Goal: Transaction & Acquisition: Purchase product/service

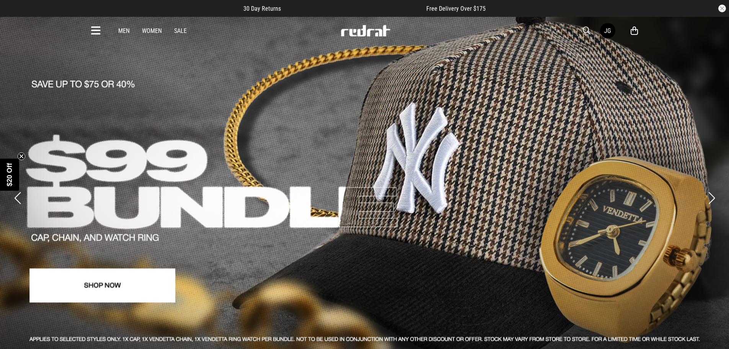
click at [18, 155] on circle "Close teaser" at bounding box center [21, 155] width 7 height 7
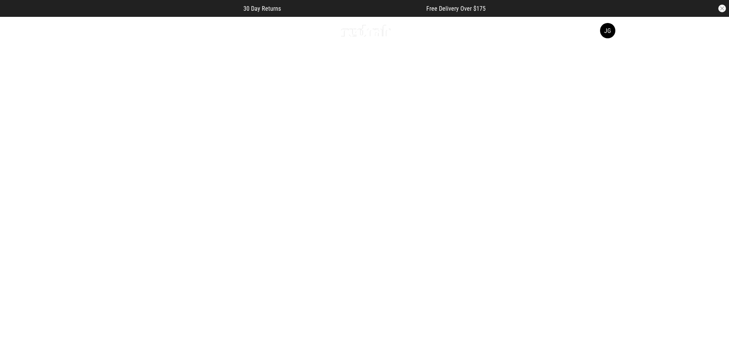
click at [707, 189] on button "Next slide" at bounding box center [711, 197] width 10 height 17
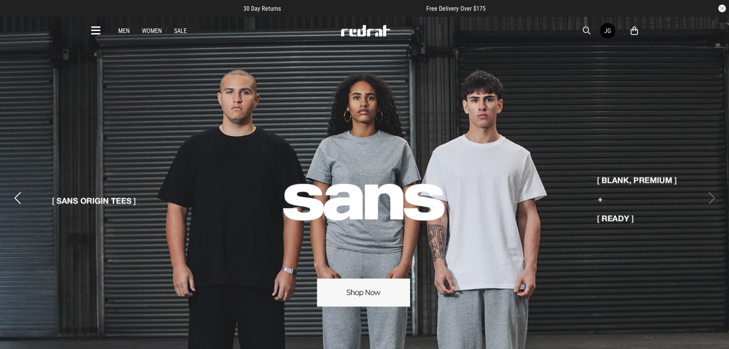
click at [14, 189] on button "Previous slide" at bounding box center [17, 197] width 10 height 17
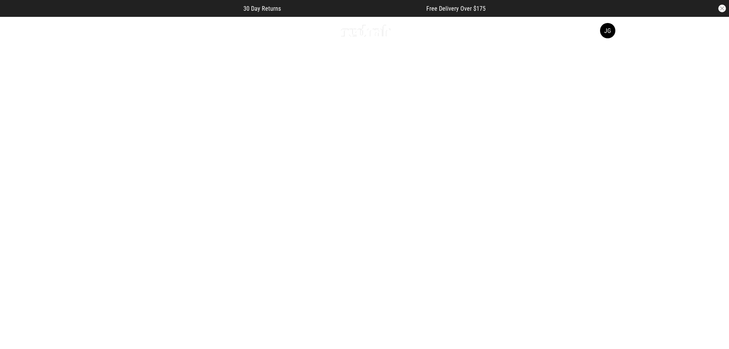
click at [15, 189] on button "Previous slide" at bounding box center [17, 197] width 10 height 17
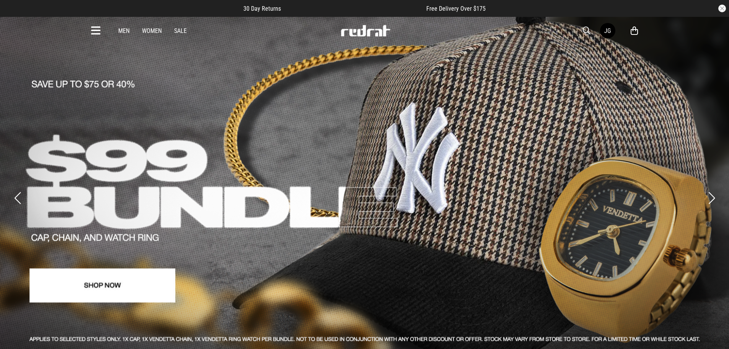
click at [15, 189] on button "Previous slide" at bounding box center [17, 197] width 10 height 17
click at [18, 196] on button "Previous slide" at bounding box center [17, 197] width 10 height 17
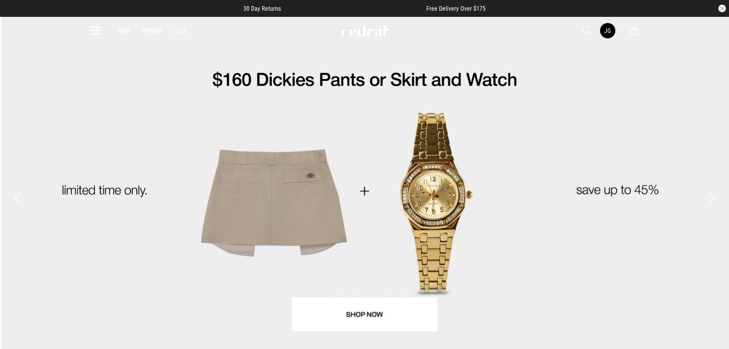
click at [325, 203] on link "2 / 5" at bounding box center [364, 189] width 729 height 346
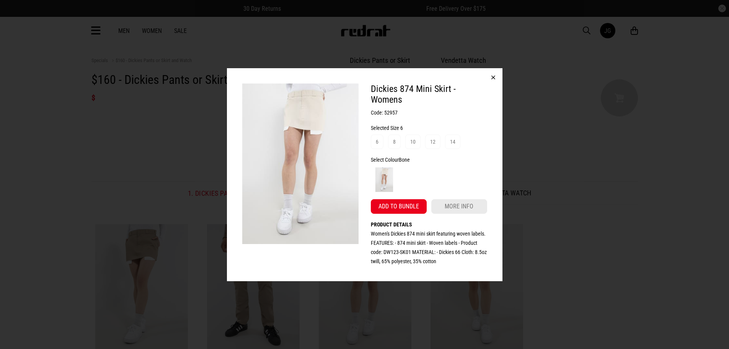
click at [497, 76] on button "button" at bounding box center [493, 77] width 18 height 18
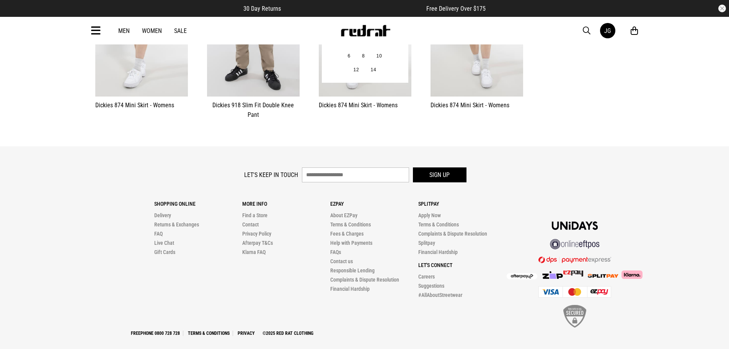
scroll to position [64, 0]
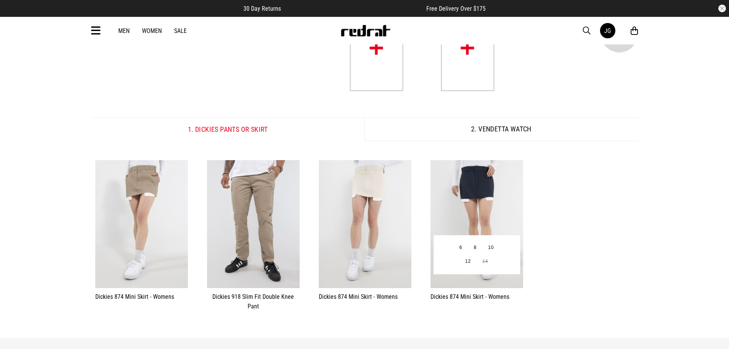
click at [489, 208] on img at bounding box center [476, 224] width 93 height 128
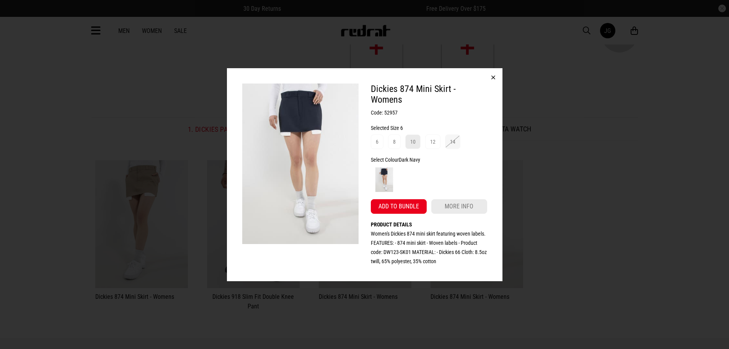
click at [415, 142] on div "10" at bounding box center [412, 141] width 5 height 9
click at [403, 204] on button "Add to bundle" at bounding box center [399, 206] width 56 height 15
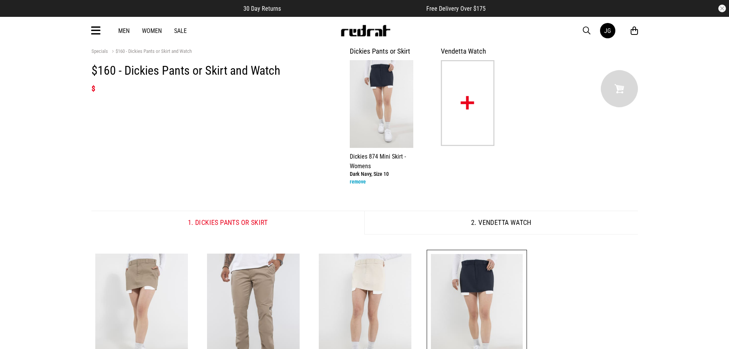
scroll to position [0, 0]
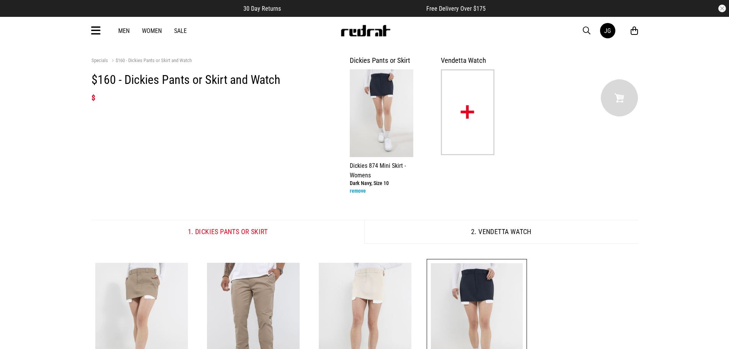
click at [510, 232] on button "2. Vendetta Watch" at bounding box center [500, 232] width 273 height 24
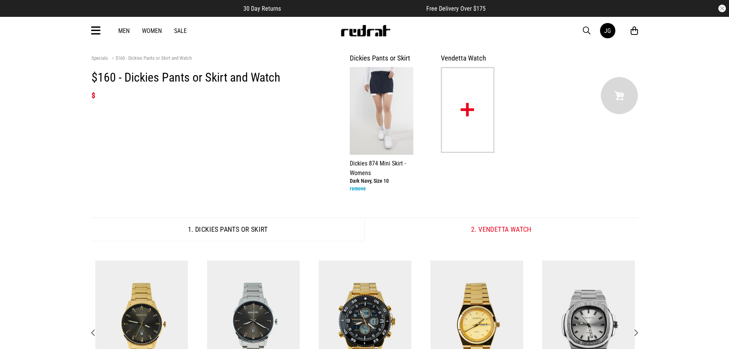
scroll to position [153, 0]
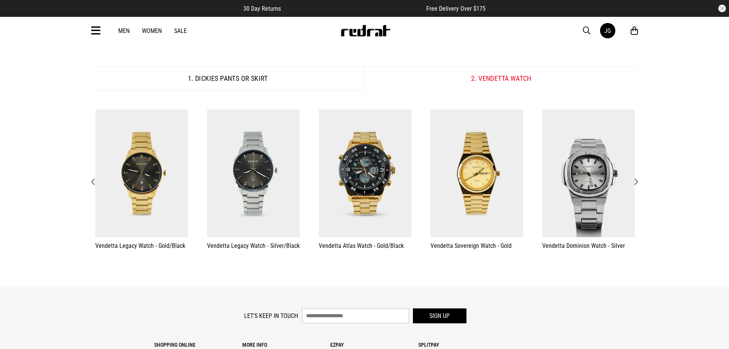
click at [636, 179] on span "Next" at bounding box center [635, 181] width 5 height 9
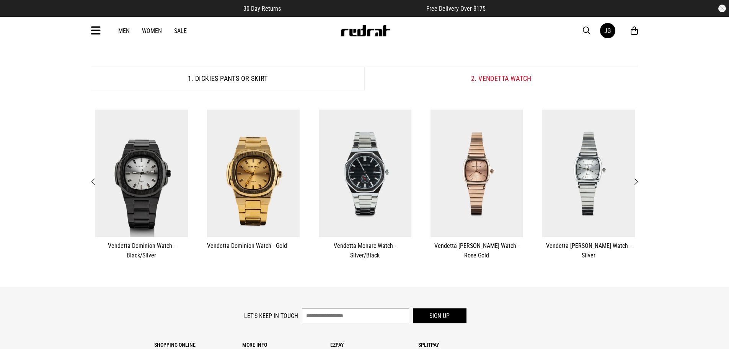
click at [637, 182] on span "Next" at bounding box center [635, 181] width 5 height 9
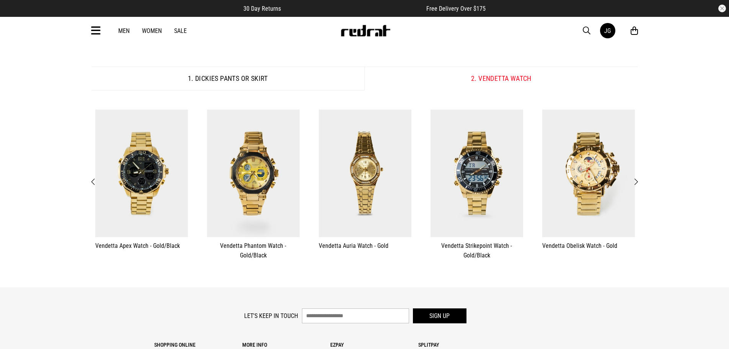
click at [637, 182] on span "Next" at bounding box center [635, 181] width 5 height 9
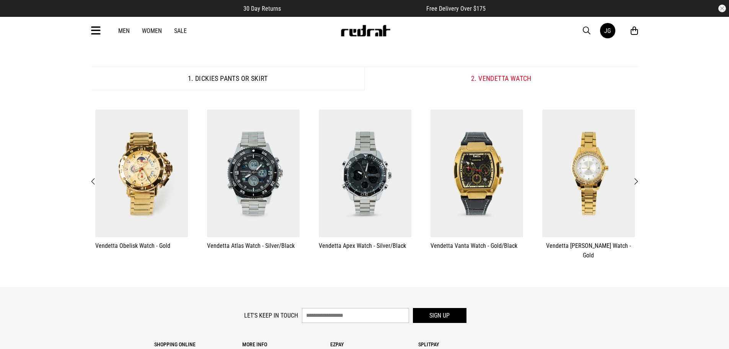
click at [637, 182] on span "Next" at bounding box center [635, 181] width 5 height 9
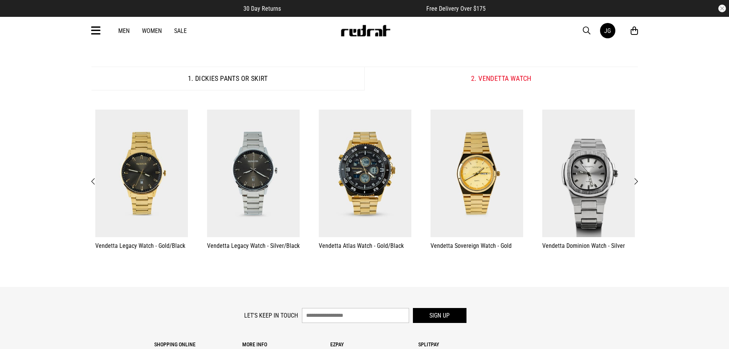
click at [637, 182] on span "Next" at bounding box center [635, 181] width 5 height 9
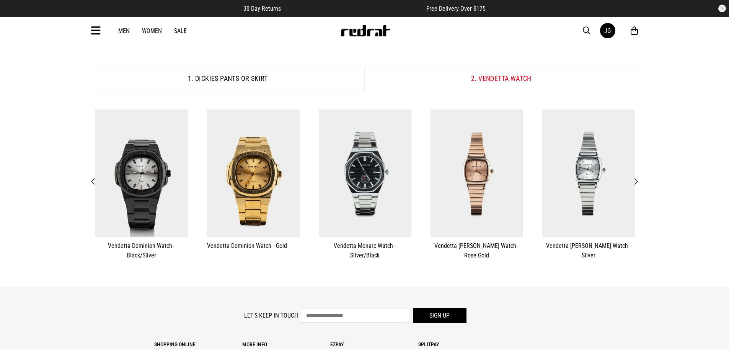
click at [637, 182] on span "Next" at bounding box center [635, 181] width 5 height 9
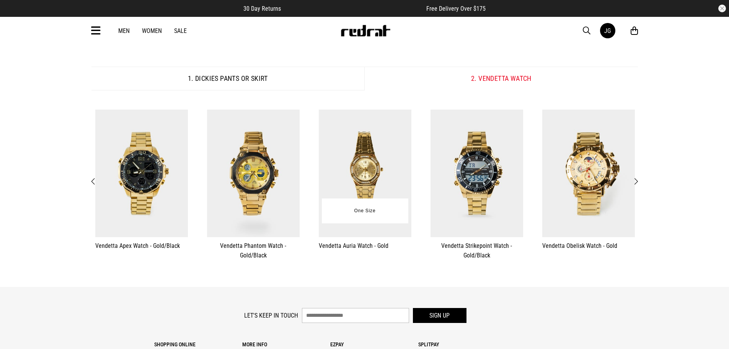
click at [345, 181] on img at bounding box center [365, 173] width 93 height 128
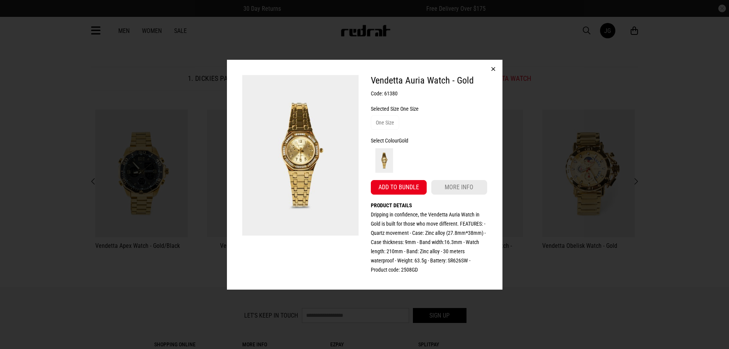
click at [292, 164] on img at bounding box center [300, 155] width 116 height 161
click at [494, 68] on button "button" at bounding box center [493, 69] width 18 height 18
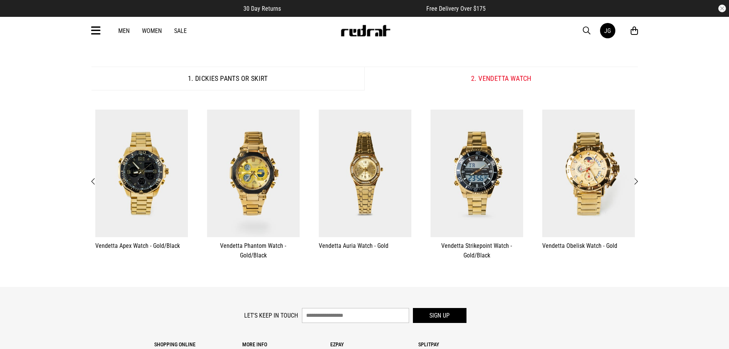
click at [180, 35] on div "Men Women Sale JG Hi, Jemma New Back Footwear Back Mens Back Womens Back Youth …" at bounding box center [364, 31] width 559 height 28
click at [182, 33] on link "Sale" at bounding box center [180, 30] width 13 height 7
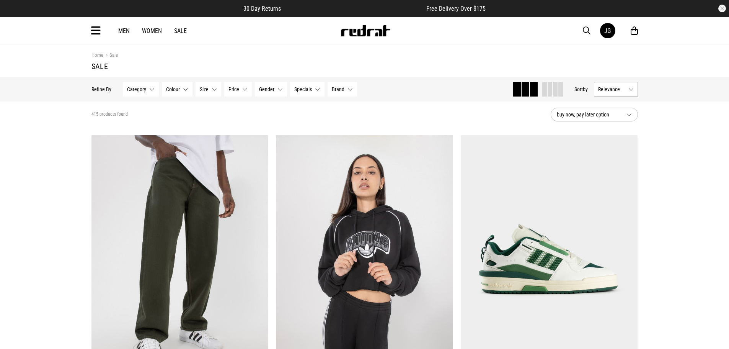
click at [147, 88] on button "Category None selected" at bounding box center [141, 89] width 36 height 15
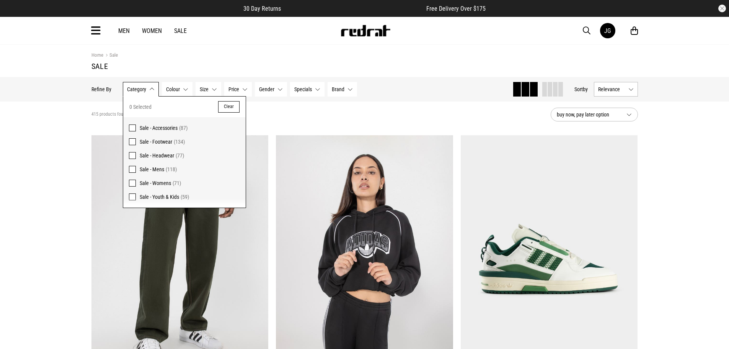
click at [131, 169] on span at bounding box center [132, 169] width 7 height 7
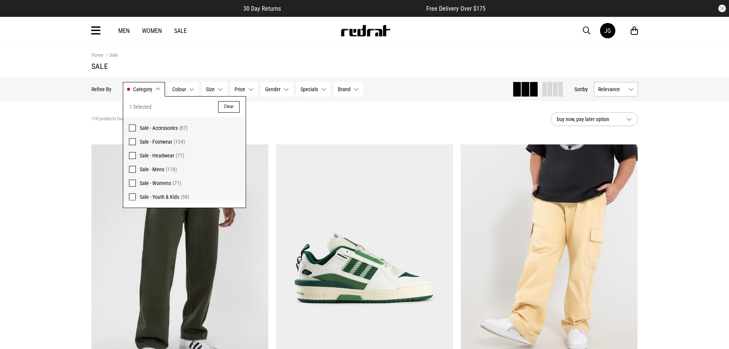
click at [333, 125] on div "118 products found Active Filters Sale - Mens Clear" at bounding box center [317, 119] width 453 height 23
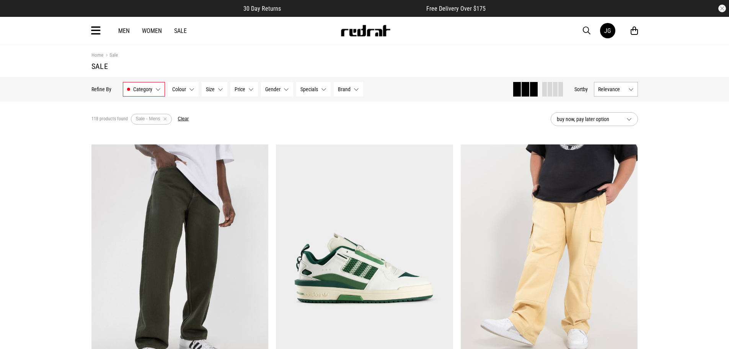
click at [143, 88] on span "Category" at bounding box center [142, 89] width 19 height 6
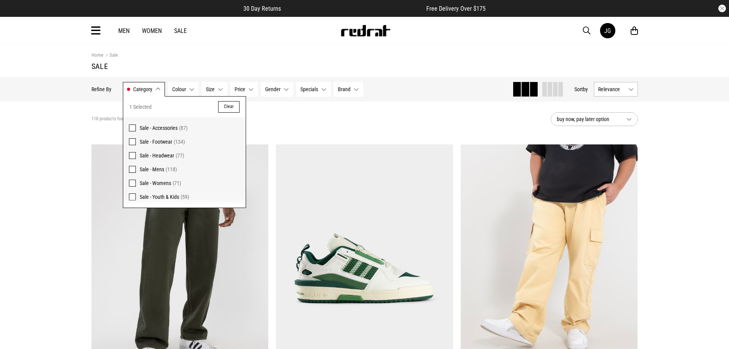
click at [326, 133] on section "118 products found Active Filters Sale - Mens Clear buy now, pay later option" at bounding box center [364, 118] width 559 height 35
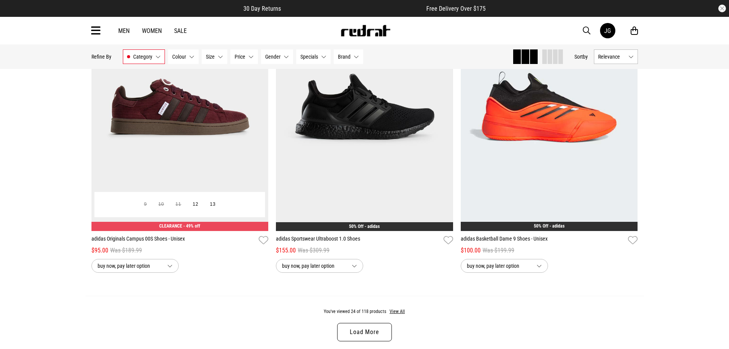
scroll to position [2372, 0]
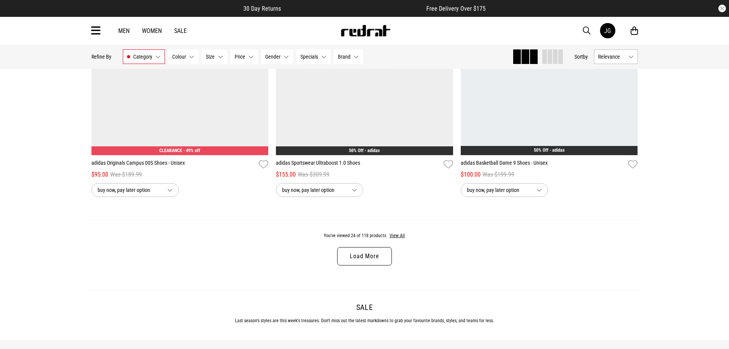
click at [125, 32] on link "Men" at bounding box center [123, 30] width 11 height 7
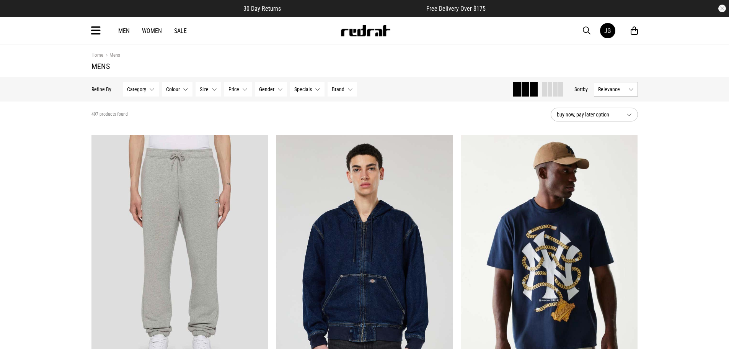
click at [151, 89] on button "Category None selected" at bounding box center [141, 89] width 36 height 15
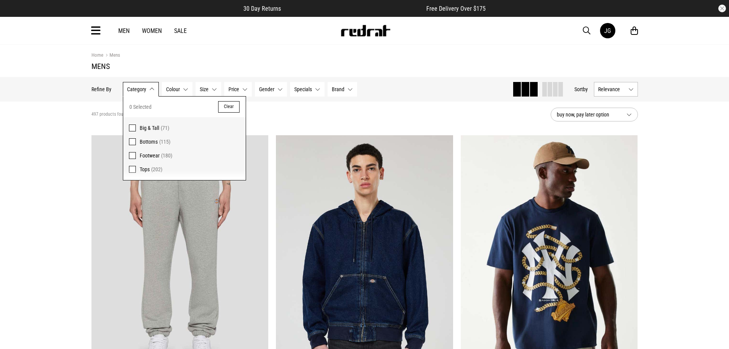
click at [132, 142] on span at bounding box center [132, 141] width 7 height 7
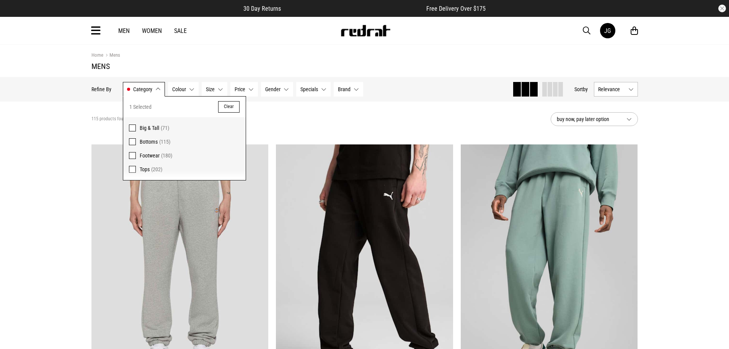
click at [355, 129] on div "115 products found Active Filters Bottoms Clear" at bounding box center [317, 119] width 453 height 23
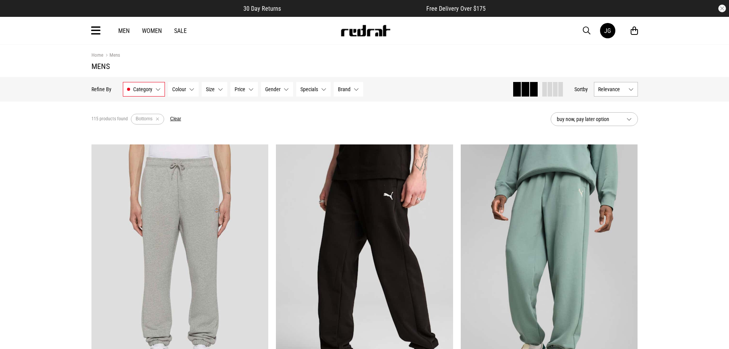
click at [283, 86] on button "Gender None selected" at bounding box center [277, 89] width 32 height 15
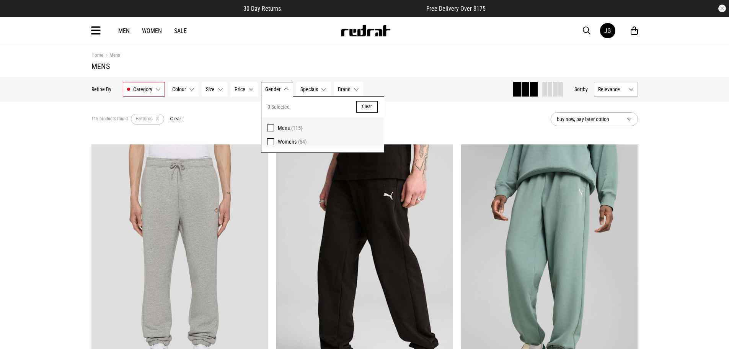
click at [269, 128] on span at bounding box center [270, 127] width 7 height 7
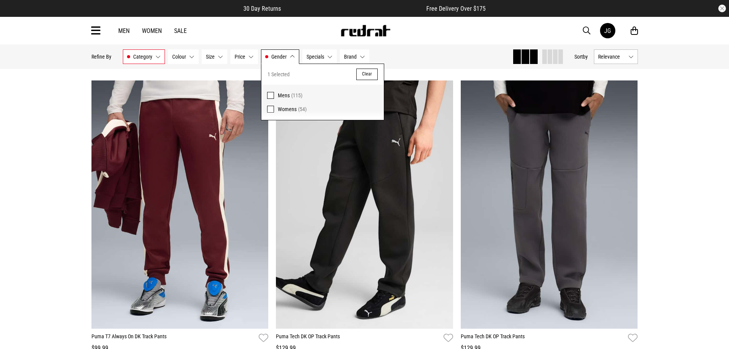
scroll to position [421, 0]
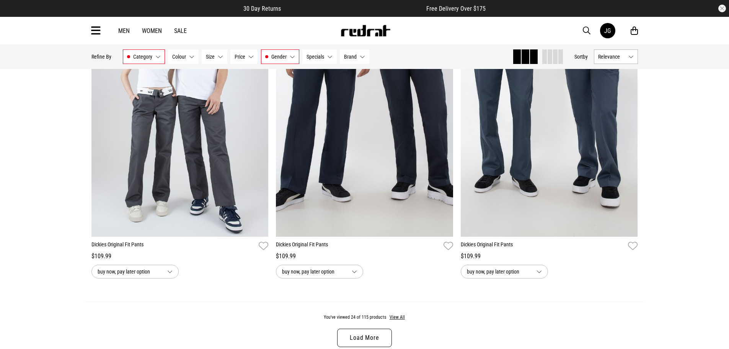
scroll to position [2525, 0]
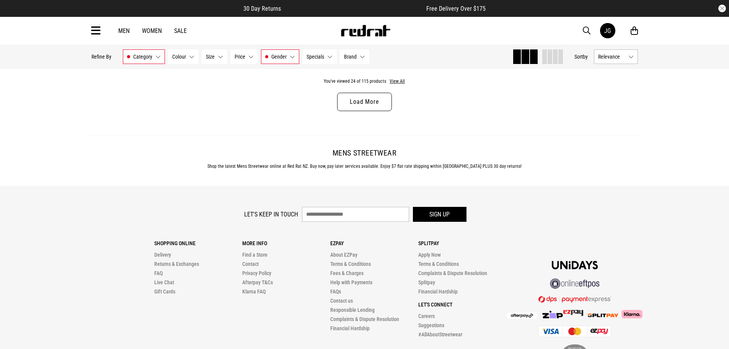
click at [382, 109] on link "Load More" at bounding box center [364, 102] width 54 height 18
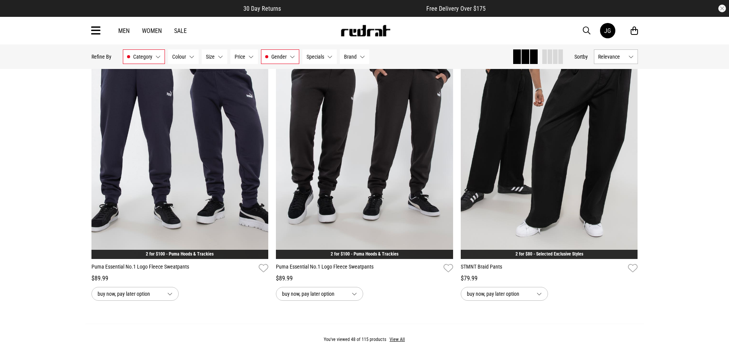
scroll to position [4935, 0]
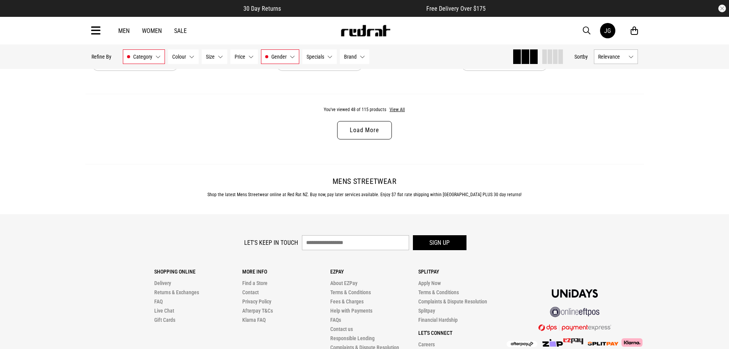
click at [375, 138] on link "Load More" at bounding box center [364, 130] width 54 height 18
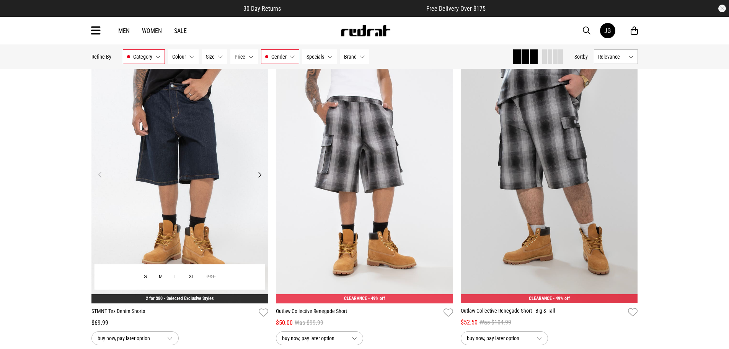
scroll to position [6160, 0]
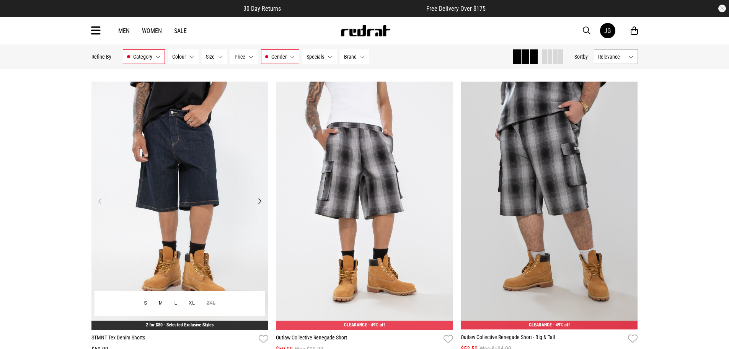
click at [261, 205] on button "Next" at bounding box center [260, 200] width 10 height 9
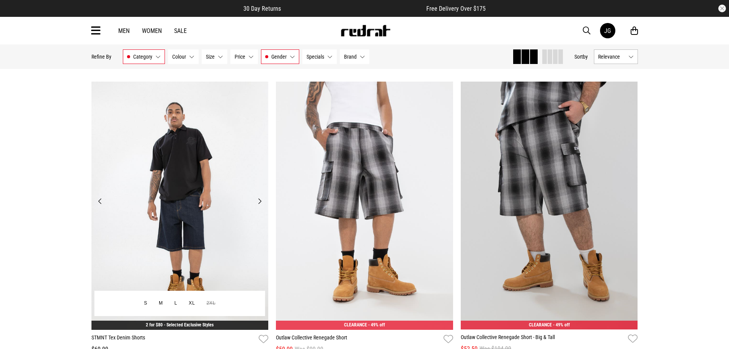
click at [261, 205] on button "Next" at bounding box center [260, 200] width 10 height 9
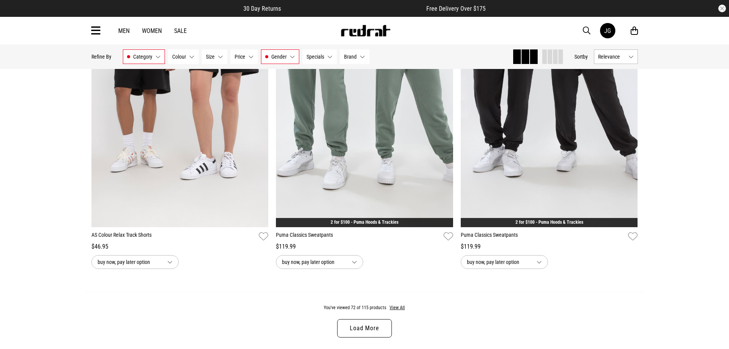
scroll to position [7231, 0]
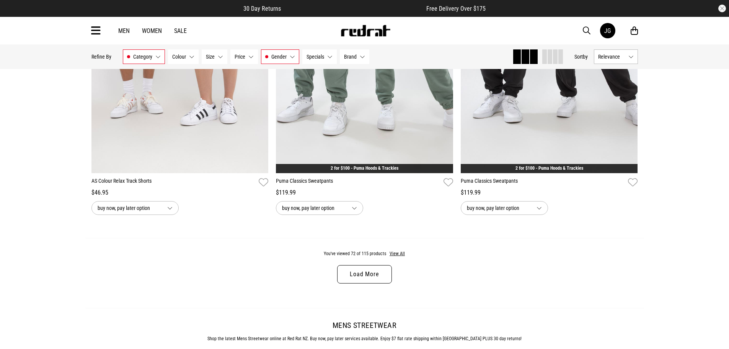
click at [347, 282] on link "Load More" at bounding box center [364, 274] width 54 height 18
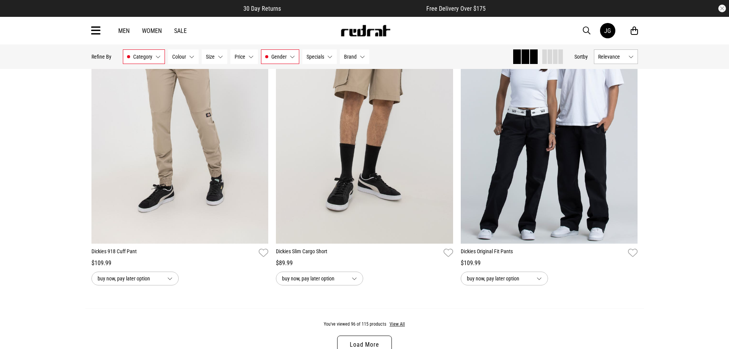
scroll to position [9641, 0]
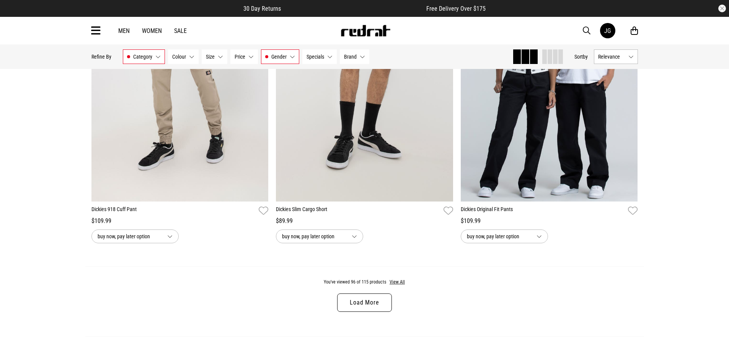
click at [382, 311] on link "Load More" at bounding box center [364, 302] width 54 height 18
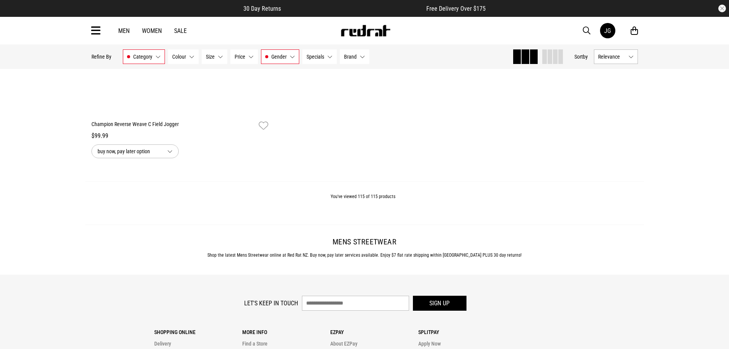
scroll to position [12013, 0]
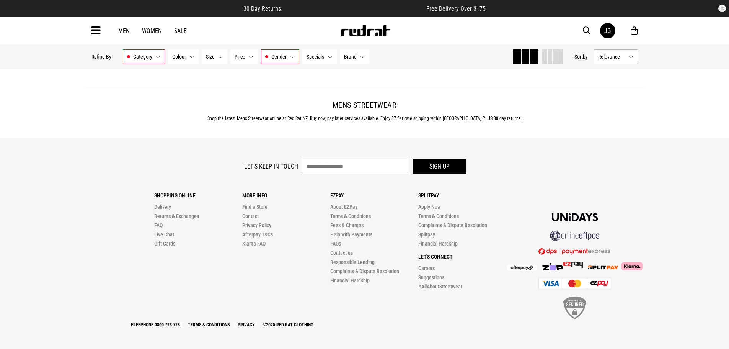
click at [179, 30] on link "Sale" at bounding box center [180, 30] width 13 height 7
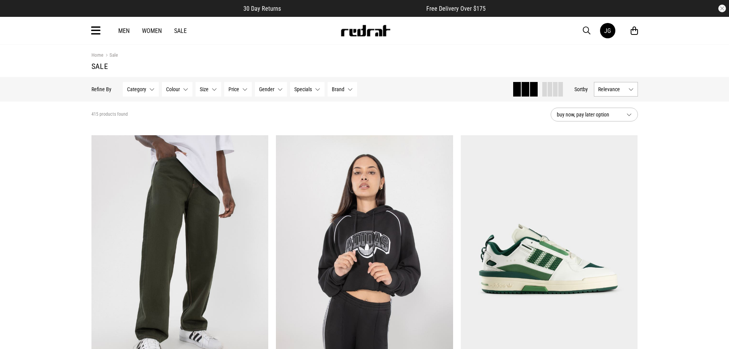
click at [586, 30] on span "button" at bounding box center [587, 30] width 8 height 9
click at [352, 24] on input "search" at bounding box center [341, 30] width 230 height 15
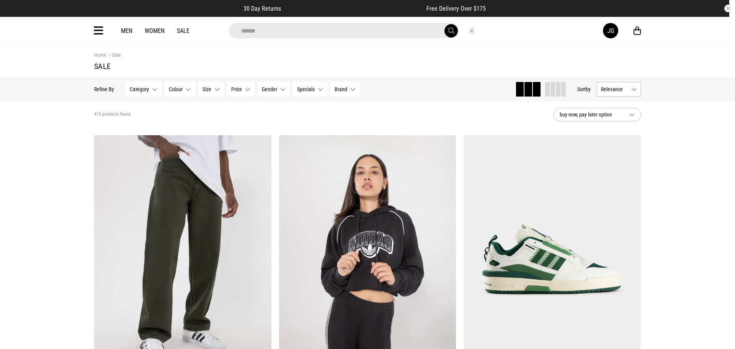
type input "******"
click at [444, 24] on button "submit" at bounding box center [450, 30] width 13 height 13
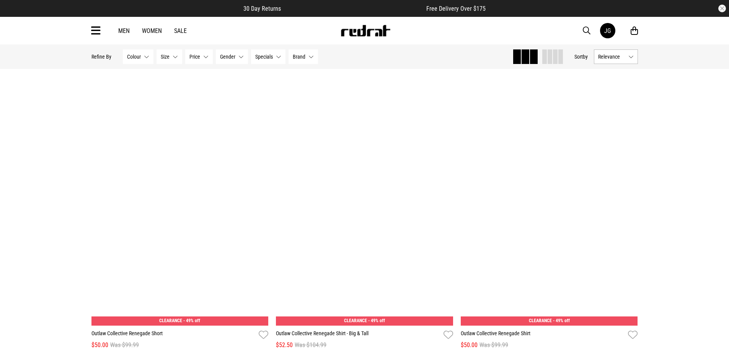
scroll to position [2410, 0]
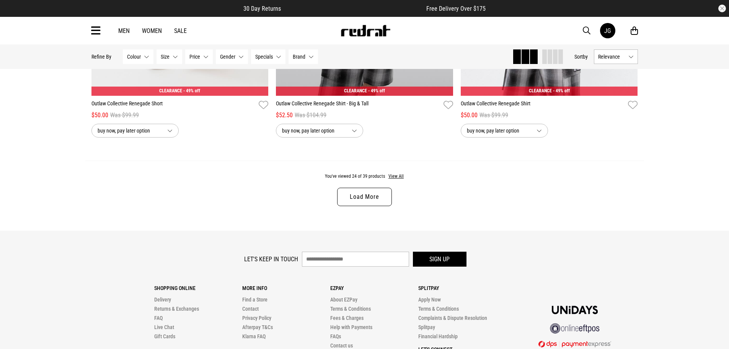
click at [378, 197] on link "Load More" at bounding box center [364, 196] width 54 height 18
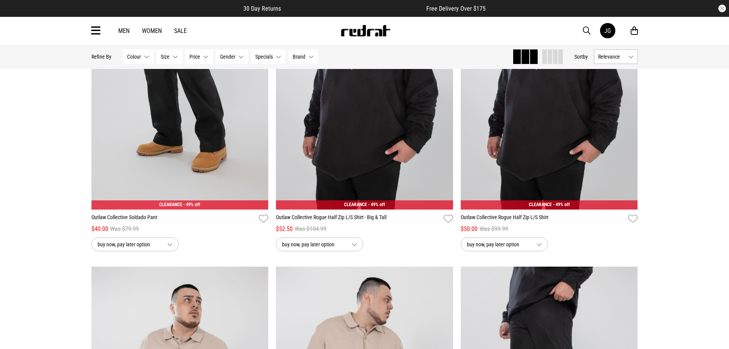
scroll to position [2534, 0]
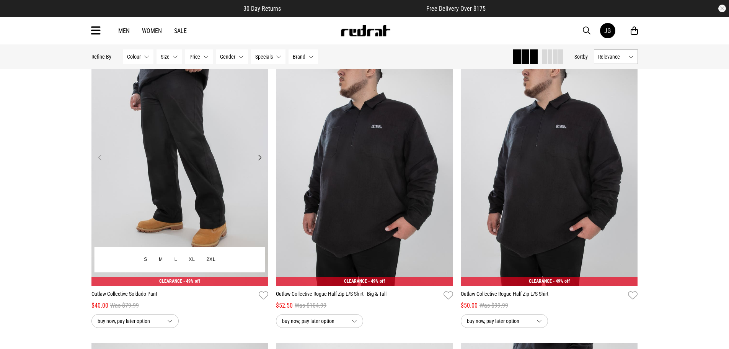
click at [165, 184] on img at bounding box center [179, 162] width 177 height 248
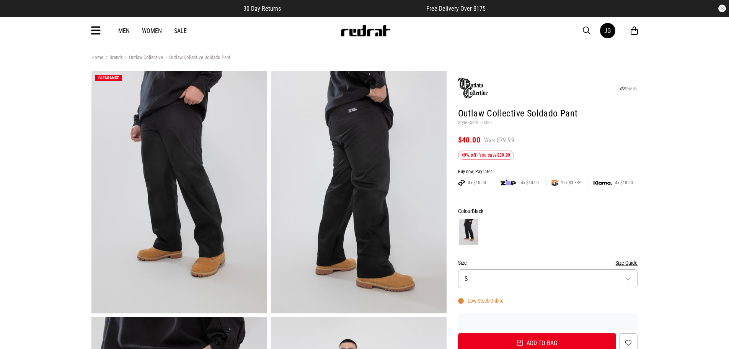
click at [168, 189] on img at bounding box center [179, 192] width 176 height 242
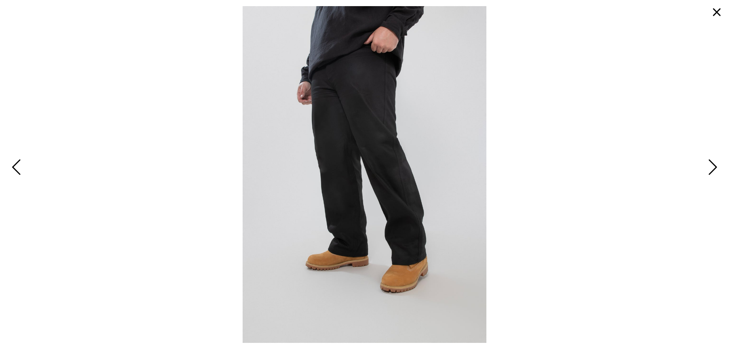
click at [710, 171] on span "Next" at bounding box center [711, 167] width 12 height 22
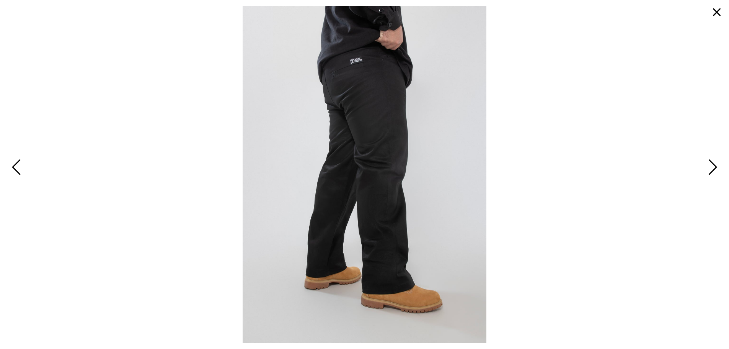
click at [706, 173] on span "Next" at bounding box center [711, 167] width 12 height 22
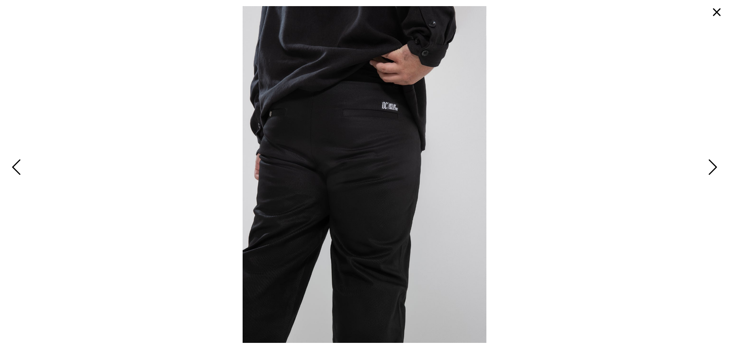
click at [706, 173] on span "Next" at bounding box center [711, 167] width 12 height 22
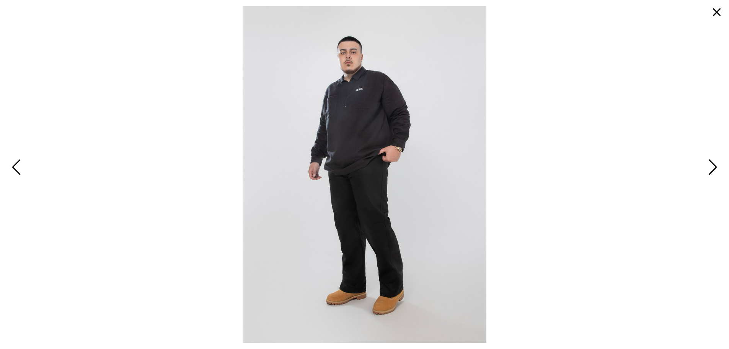
click at [706, 173] on span "Next" at bounding box center [711, 167] width 12 height 22
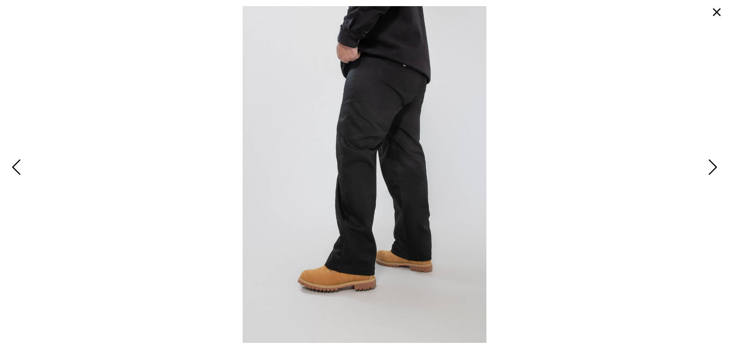
click at [705, 173] on span "Next" at bounding box center [711, 167] width 12 height 22
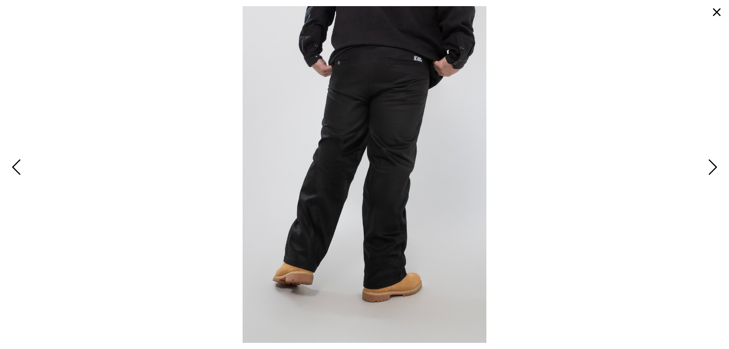
click at [704, 173] on button "Next" at bounding box center [711, 167] width 16 height 23
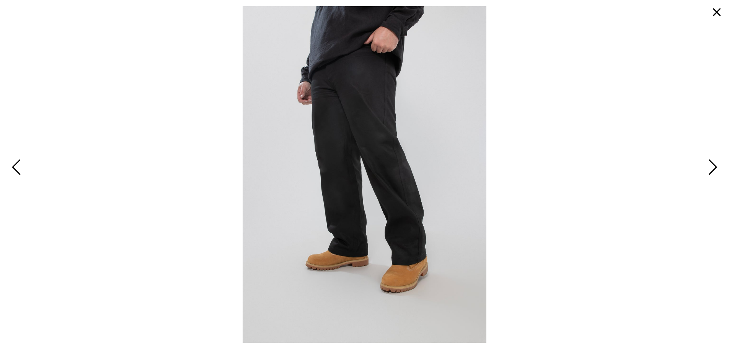
click at [704, 173] on button "Next" at bounding box center [711, 167] width 16 height 23
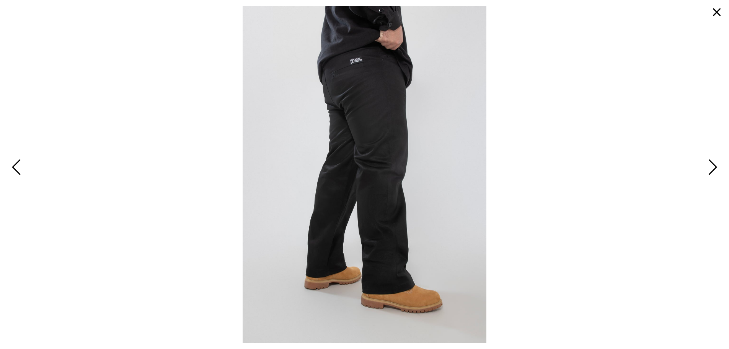
click at [704, 173] on button "Next" at bounding box center [711, 167] width 16 height 23
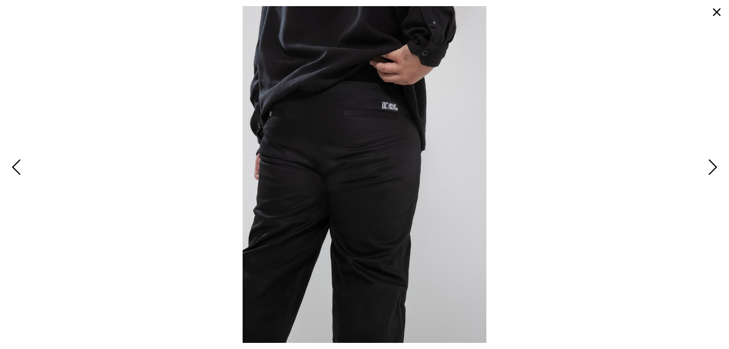
click at [707, 172] on span "Next" at bounding box center [711, 167] width 12 height 22
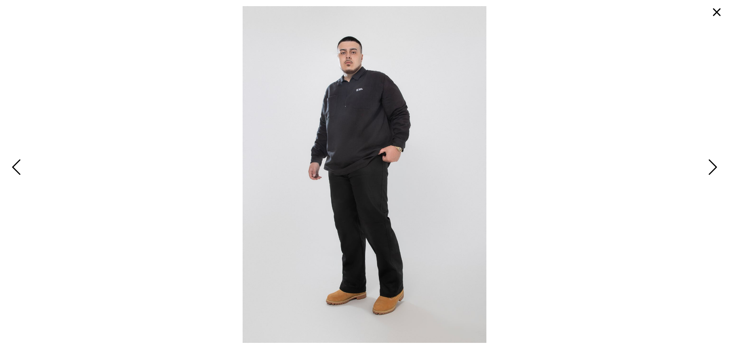
scroll to position [230, 0]
click at [715, 14] on button "button" at bounding box center [716, 12] width 18 height 18
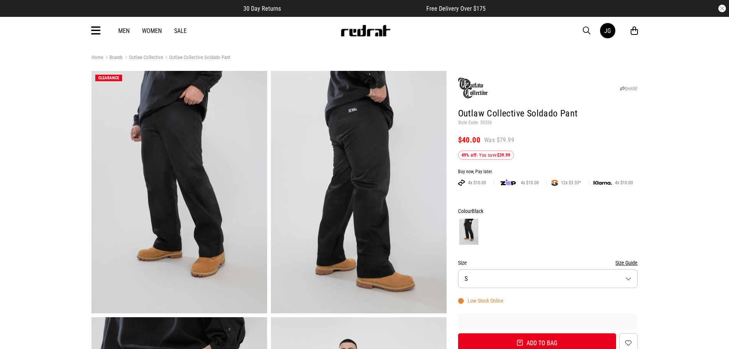
scroll to position [191, 0]
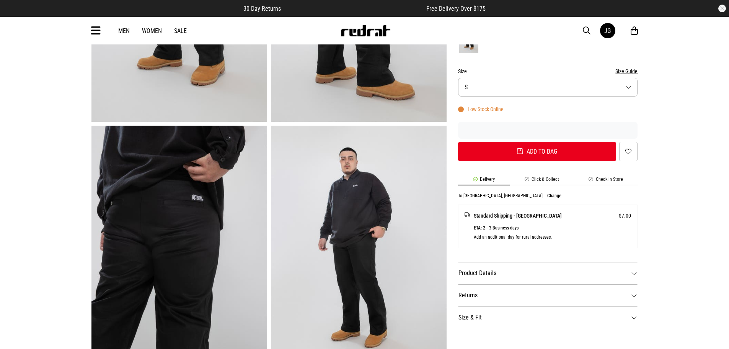
click at [628, 272] on dt "Product Details" at bounding box center [548, 273] width 180 height 22
click at [630, 271] on dt "Product Details" at bounding box center [548, 273] width 180 height 22
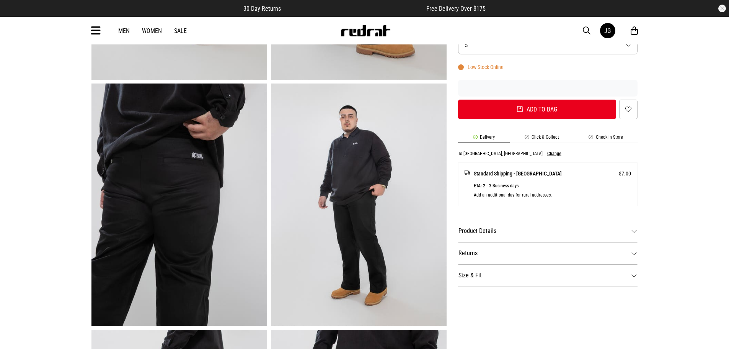
scroll to position [77, 0]
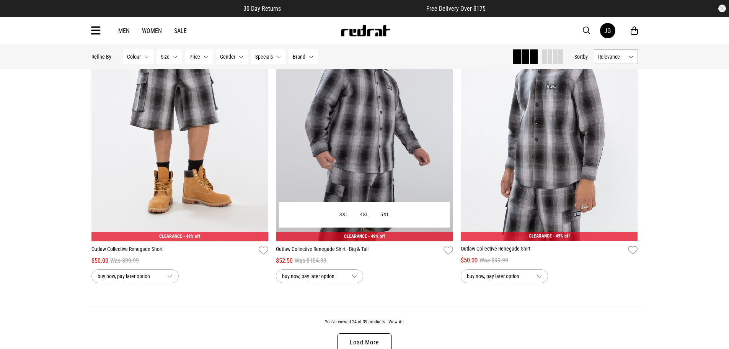
scroll to position [2405, 0]
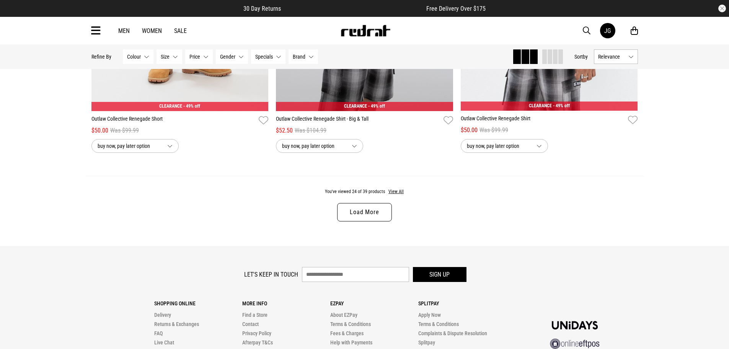
click at [371, 211] on link "Load More" at bounding box center [364, 212] width 54 height 18
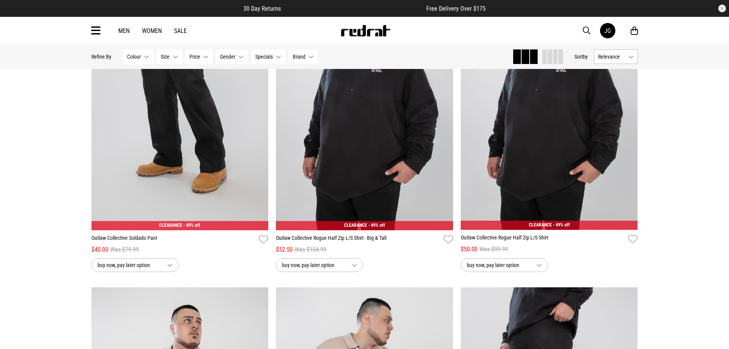
scroll to position [2438, 0]
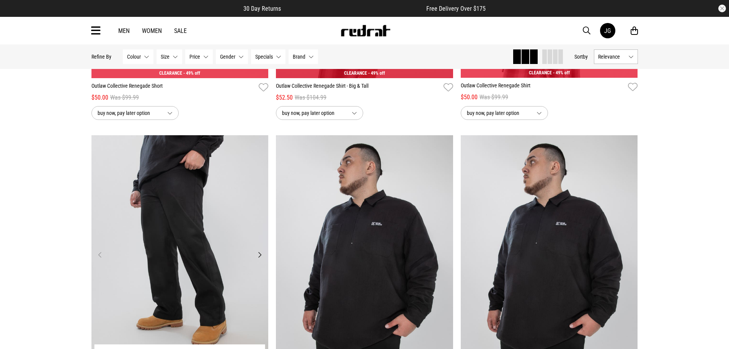
click at [178, 204] on img at bounding box center [179, 259] width 177 height 248
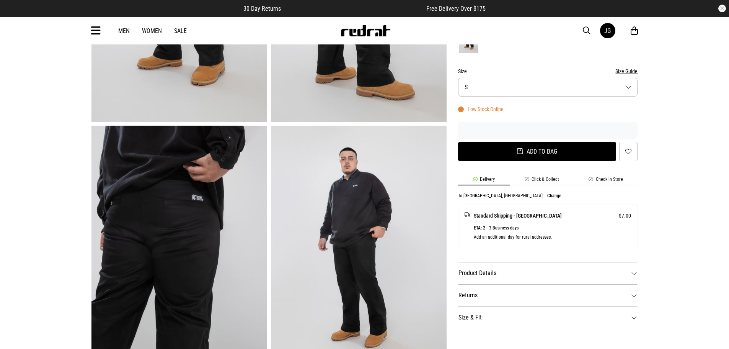
click at [551, 150] on button "Add to bag" at bounding box center [537, 152] width 158 height 20
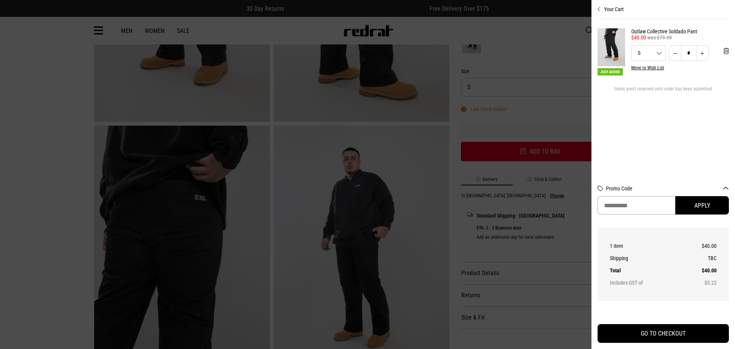
click at [640, 209] on input "Promo Code" at bounding box center [636, 205] width 78 height 18
paste input "********"
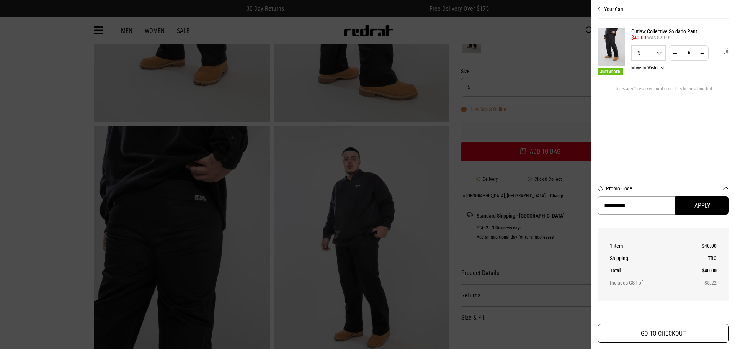
type input "********"
click at [671, 330] on button "GO TO CHECKOUT" at bounding box center [662, 333] width 131 height 19
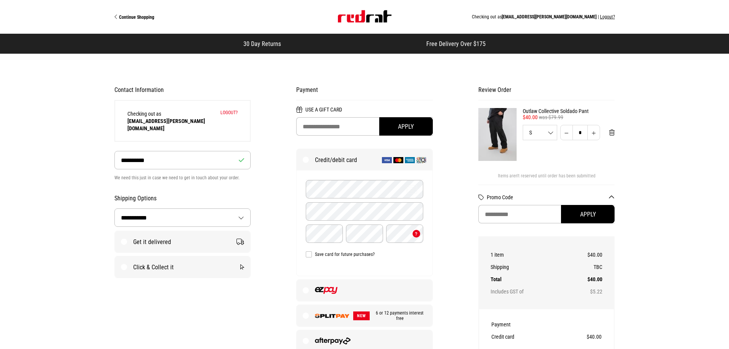
select select "**********"
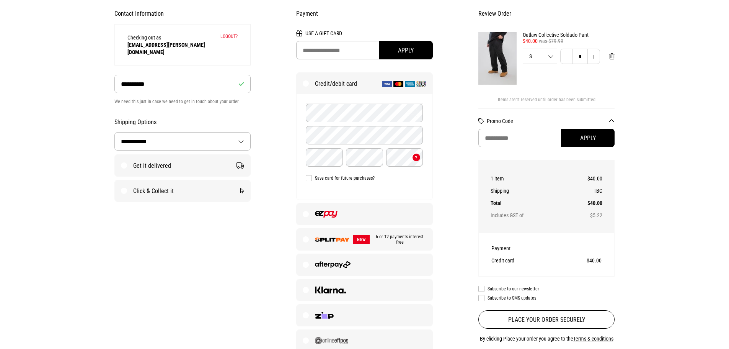
scroll to position [77, 0]
click at [309, 212] on label at bounding box center [364, 213] width 136 height 21
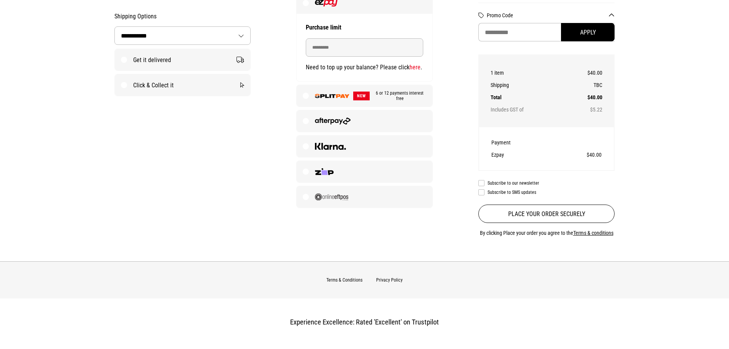
scroll to position [191, 0]
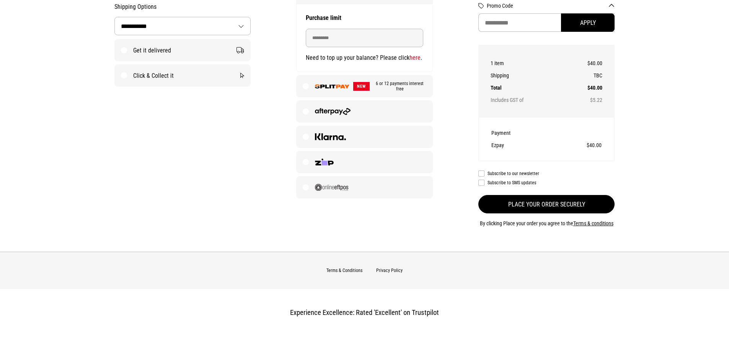
click at [571, 205] on button "Place your order securely" at bounding box center [546, 204] width 137 height 18
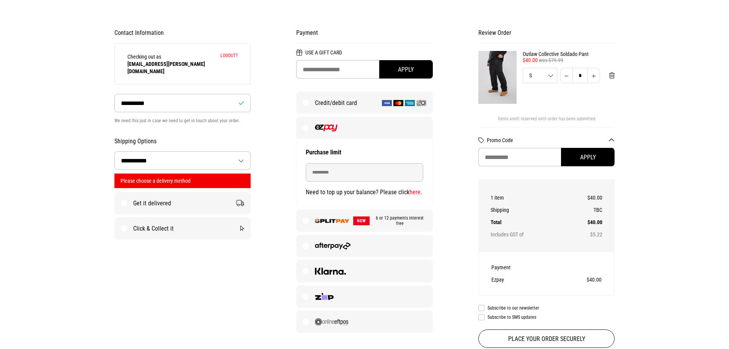
scroll to position [56, 0]
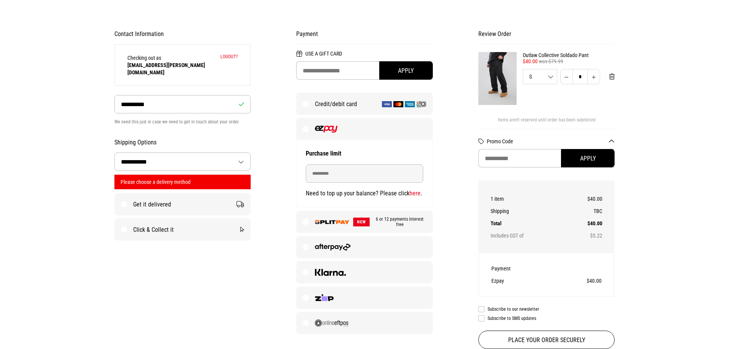
click at [122, 197] on label "Get it delivered" at bounding box center [183, 203] width 136 height 21
select select "**********"
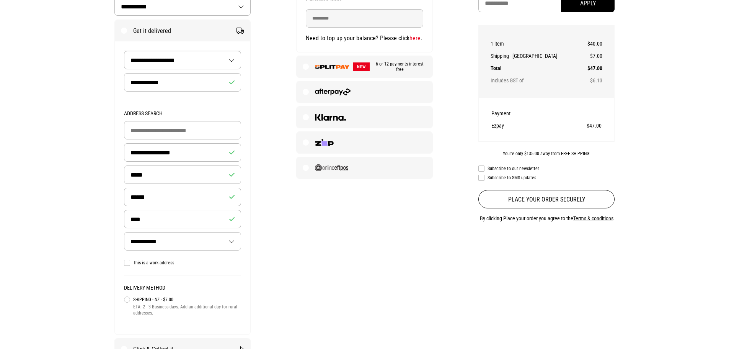
scroll to position [247, 0]
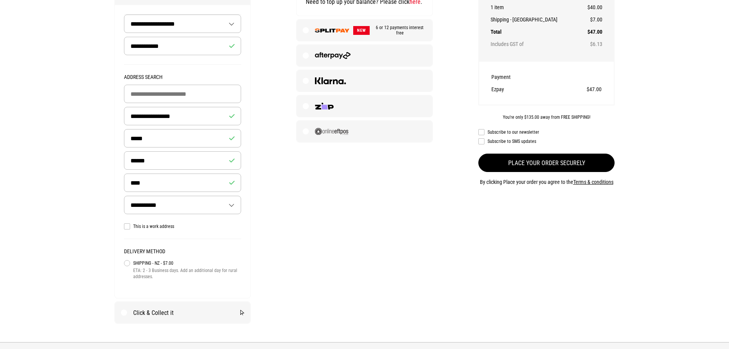
click at [533, 160] on button "Place your order securely" at bounding box center [546, 162] width 137 height 18
